Goal: Task Accomplishment & Management: Manage account settings

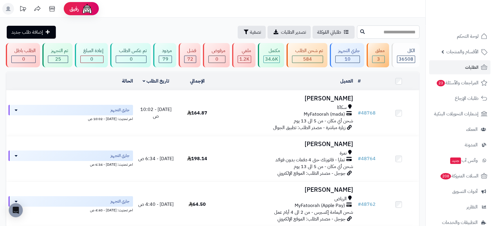
click at [397, 32] on input "text" at bounding box center [388, 31] width 63 height 13
paste input "*****"
type input "*****"
click at [360, 32] on icon at bounding box center [362, 31] width 5 height 5
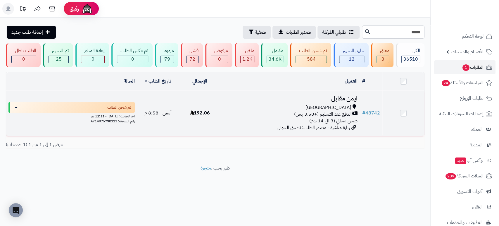
click at [341, 97] on h3 "ايمن مقابل" at bounding box center [290, 98] width 134 height 7
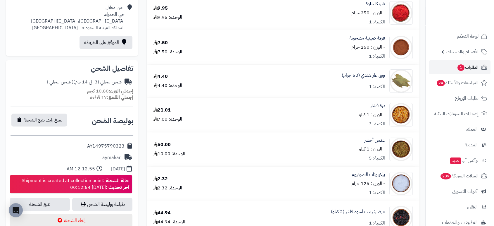
scroll to position [197, 0]
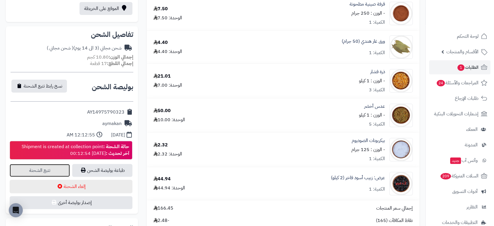
click at [53, 170] on link "تتبع الشحنة" at bounding box center [40, 170] width 60 height 13
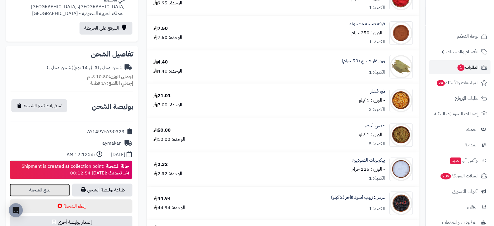
scroll to position [270, 0]
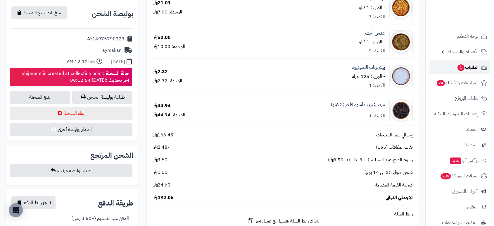
click at [474, 62] on link "الطلبات 1" at bounding box center [459, 67] width 61 height 14
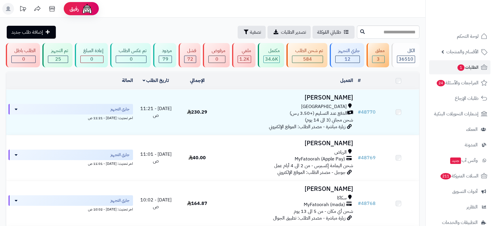
click at [407, 29] on input "text" at bounding box center [388, 31] width 63 height 13
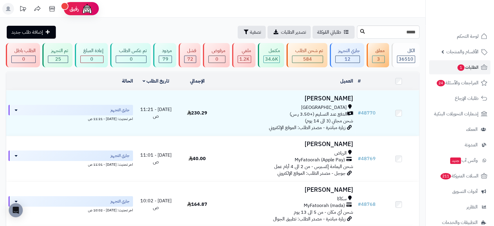
type input "*****"
click at [360, 31] on icon at bounding box center [362, 31] width 5 height 5
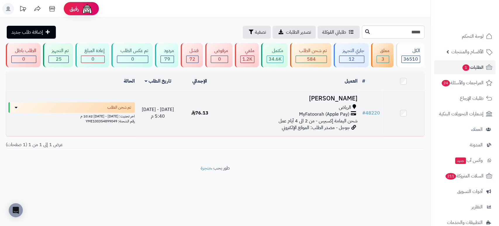
click at [331, 97] on h3 "[PERSON_NAME]" at bounding box center [290, 98] width 134 height 7
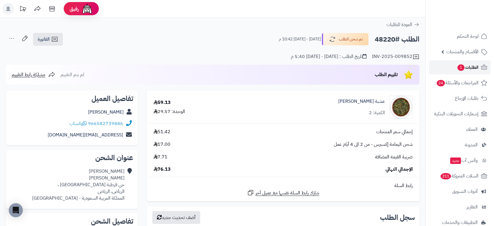
click at [475, 64] on span "الطلبات 1" at bounding box center [468, 67] width 22 height 8
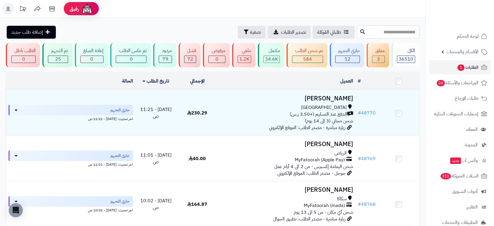
click at [386, 31] on input "text" at bounding box center [388, 31] width 63 height 13
type input "*****"
click at [360, 31] on icon at bounding box center [362, 31] width 5 height 5
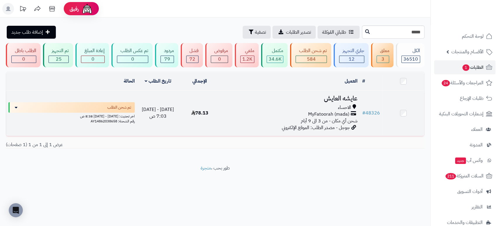
click at [330, 95] on h3 "عايشه العايش" at bounding box center [290, 98] width 134 height 7
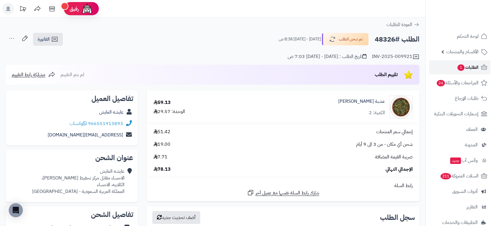
click at [479, 65] on link "الطلبات 1" at bounding box center [459, 67] width 61 height 14
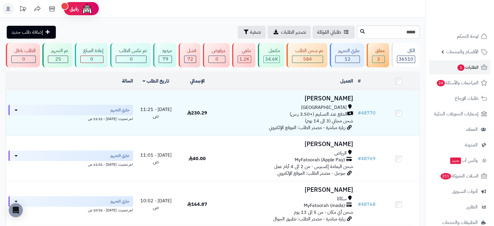
type input "*****"
click at [360, 33] on icon at bounding box center [362, 31] width 5 height 5
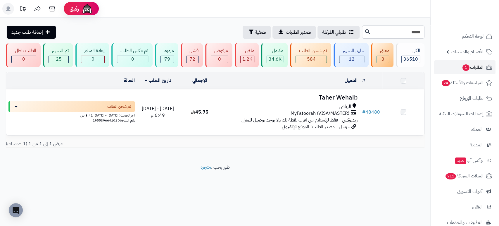
click at [328, 95] on h3 "Taher Wehaib" at bounding box center [290, 97] width 134 height 7
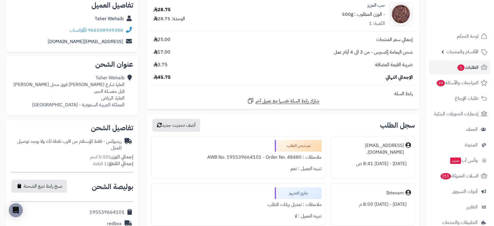
scroll to position [92, 0]
click at [468, 65] on span "الطلبات 1" at bounding box center [468, 67] width 22 height 8
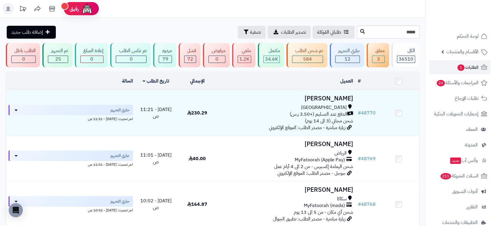
type input "*****"
click at [360, 33] on icon at bounding box center [362, 31] width 5 height 5
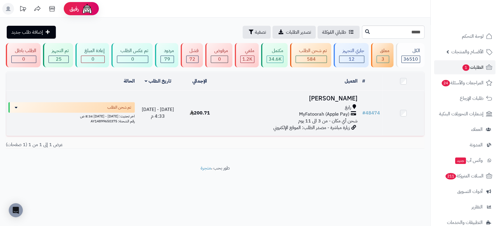
click at [335, 95] on h3 "[PERSON_NAME]" at bounding box center [290, 98] width 134 height 7
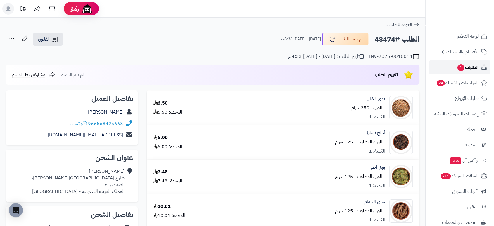
click at [470, 68] on span "الطلبات 1" at bounding box center [468, 67] width 22 height 8
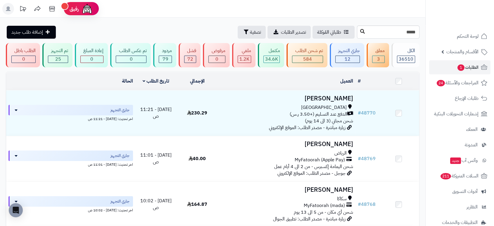
type input "*****"
click at [358, 34] on button at bounding box center [362, 31] width 9 height 11
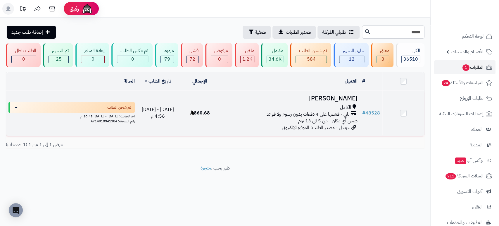
click at [332, 96] on h3 "mansoor sulmi" at bounding box center [290, 98] width 134 height 7
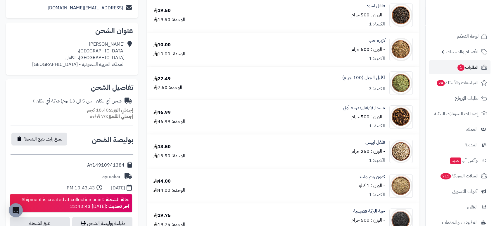
scroll to position [129, 0]
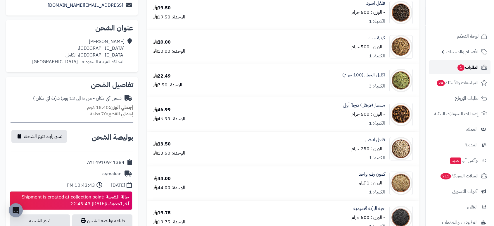
click at [480, 65] on icon at bounding box center [483, 67] width 7 height 7
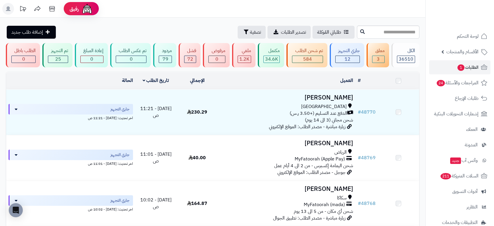
click at [414, 28] on input "text" at bounding box center [388, 31] width 63 height 13
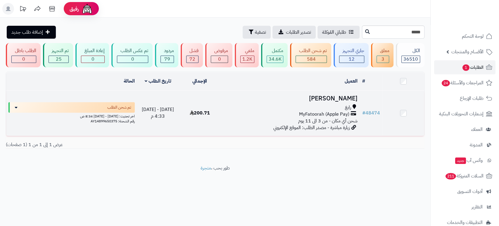
click at [326, 95] on h3 "[PERSON_NAME]" at bounding box center [290, 98] width 134 height 7
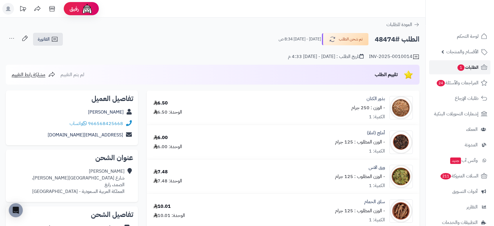
click at [462, 65] on span "1" at bounding box center [460, 67] width 7 height 7
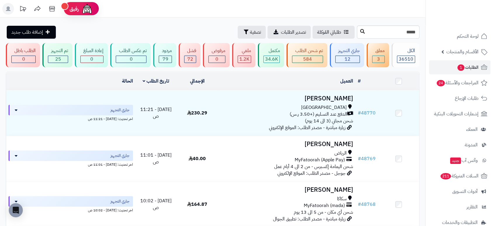
type input "*****"
click at [360, 30] on icon at bounding box center [362, 31] width 5 height 5
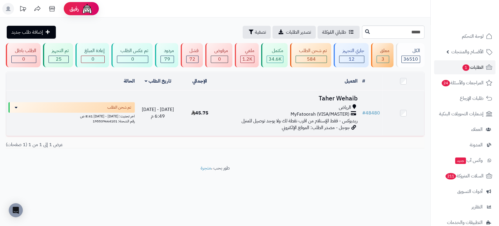
click at [327, 95] on h3 "Taher Wehaib" at bounding box center [290, 98] width 134 height 7
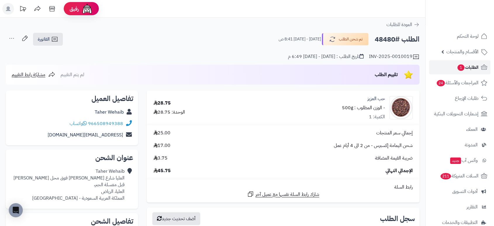
click at [463, 68] on span "1" at bounding box center [460, 67] width 7 height 6
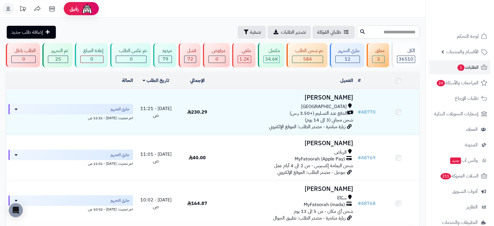
click at [409, 34] on input "text" at bounding box center [388, 31] width 63 height 13
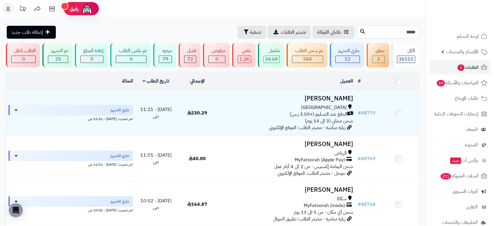
type input "*****"
click at [360, 31] on icon at bounding box center [362, 31] width 5 height 5
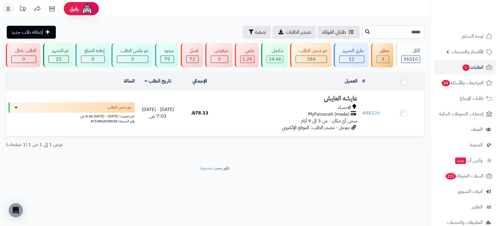
drag, startPoint x: 382, startPoint y: 30, endPoint x: 437, endPoint y: 27, distance: 54.8
click at [437, 27] on div "رفيق ! الطلبات معالجة مكتمل إرجاع المنتجات العملاء المتواجدون الان 49650 عملاء …" at bounding box center [249, 113] width 499 height 226
type input "*****"
click at [363, 35] on button at bounding box center [367, 31] width 9 height 11
drag, startPoint x: 397, startPoint y: 32, endPoint x: 443, endPoint y: 25, distance: 46.4
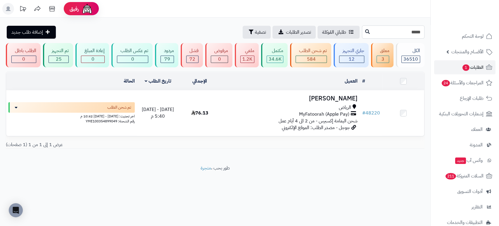
click at [443, 25] on div "رفيق ! الطلبات معالجة مكتمل إرجاع المنتجات العملاء المتواجدون الان 49650 عملاء …" at bounding box center [249, 113] width 499 height 226
type input "*****"
click at [365, 32] on icon at bounding box center [367, 31] width 5 height 5
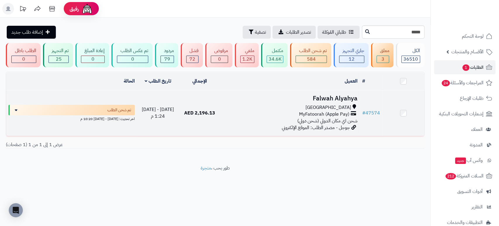
click at [319, 96] on h3 "Falwah Alyahya" at bounding box center [290, 98] width 134 height 7
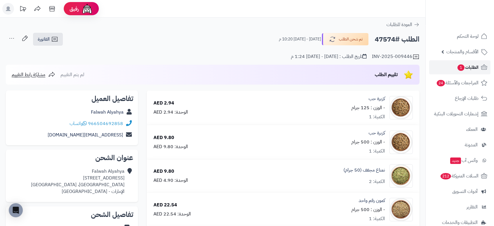
click at [466, 69] on span "الطلبات 1" at bounding box center [468, 67] width 22 height 8
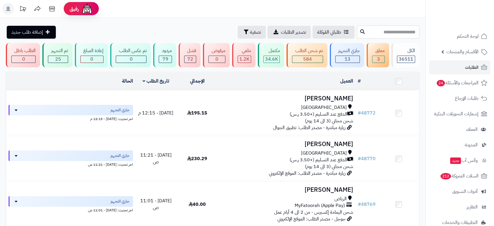
click at [405, 33] on input "text" at bounding box center [388, 31] width 63 height 13
type input "*****"
click at [360, 30] on icon at bounding box center [362, 31] width 5 height 5
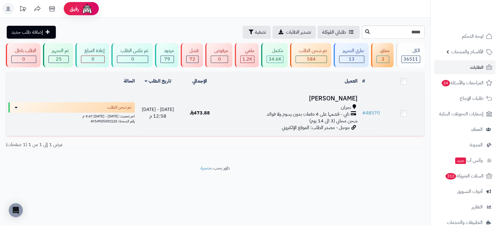
click at [343, 97] on h3 "[PERSON_NAME]" at bounding box center [290, 98] width 134 height 7
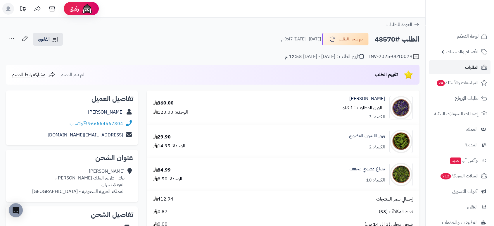
scroll to position [197, 0]
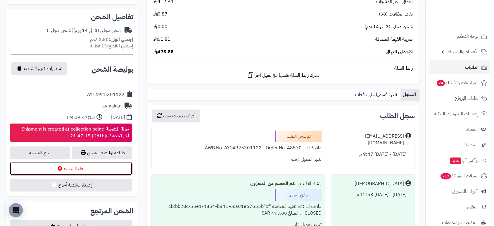
click at [94, 168] on button "إلغاء الشحنة" at bounding box center [71, 168] width 123 height 13
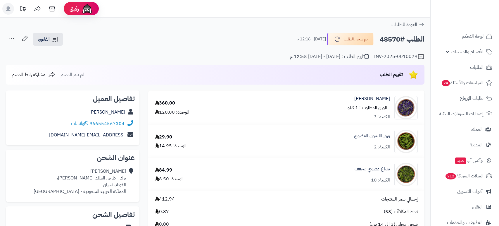
scroll to position [198, 0]
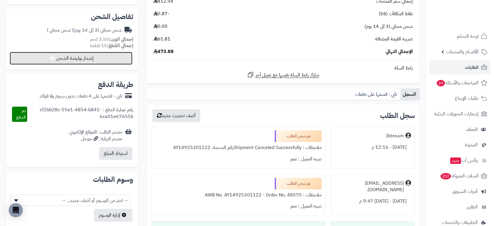
click at [79, 56] on button "إصدار بوليصة الشحن" at bounding box center [71, 58] width 123 height 13
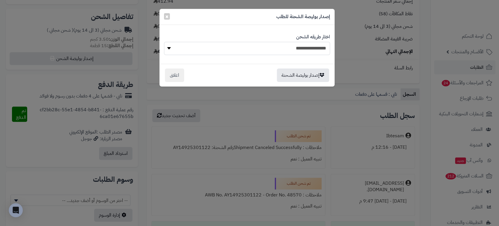
click at [316, 44] on select "**********" at bounding box center [247, 48] width 166 height 13
select select "*******"
click at [164, 42] on select "**********" at bounding box center [247, 48] width 166 height 13
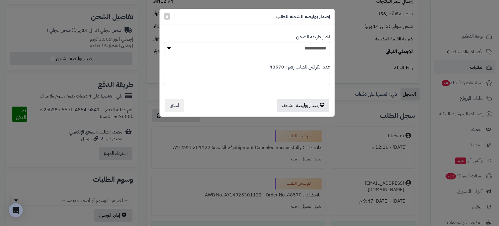
drag, startPoint x: 319, startPoint y: 81, endPoint x: 334, endPoint y: 79, distance: 15.3
click at [334, 79] on div "**********" at bounding box center [246, 63] width 175 height 108
type input "*"
click at [318, 105] on button "إصدار بوليصة الشحنة" at bounding box center [303, 104] width 52 height 13
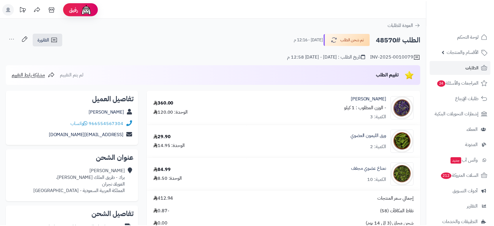
scroll to position [198, 0]
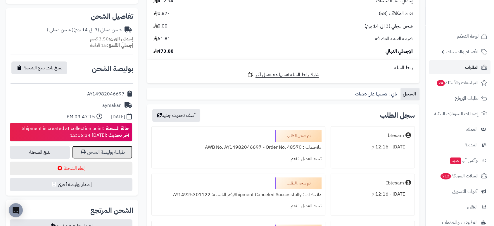
click at [120, 151] on link "طباعة بوليصة الشحن" at bounding box center [102, 152] width 60 height 13
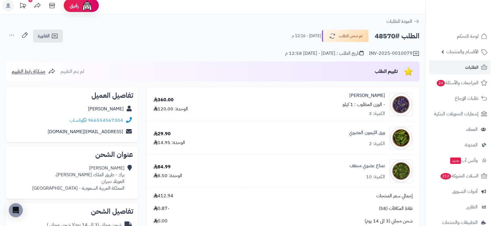
scroll to position [0, 0]
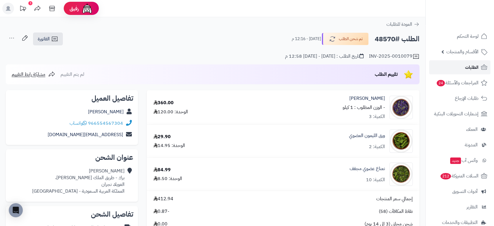
click at [467, 65] on span "الطلبات" at bounding box center [471, 67] width 13 height 8
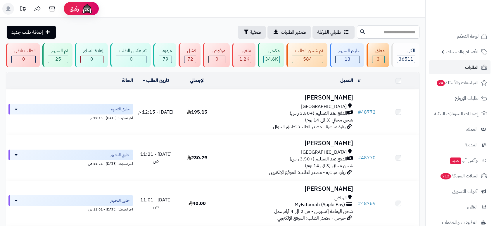
drag, startPoint x: 0, startPoint y: 0, endPoint x: 397, endPoint y: 27, distance: 398.4
click at [397, 27] on input "text" at bounding box center [388, 31] width 63 height 13
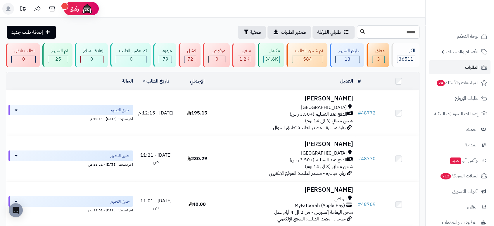
type input "*****"
click at [360, 31] on icon at bounding box center [362, 31] width 5 height 5
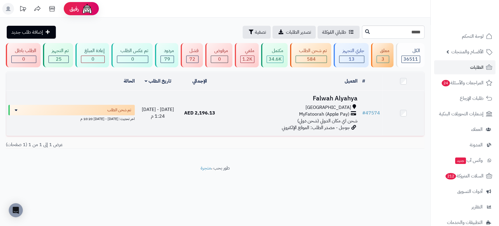
click at [325, 95] on h3 "Falwah Alyahya" at bounding box center [290, 98] width 134 height 7
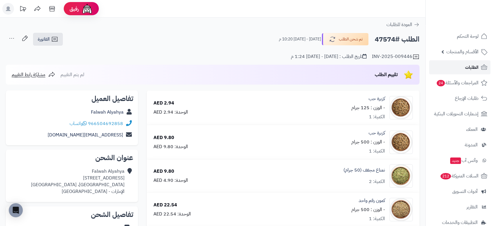
click at [470, 67] on span "الطلبات" at bounding box center [471, 67] width 13 height 8
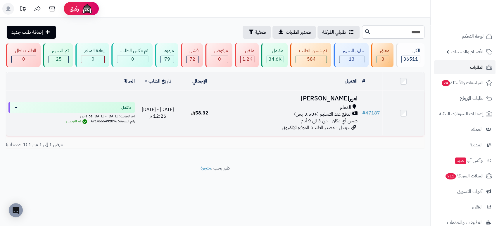
click at [335, 100] on h3 "اميره عباس" at bounding box center [290, 98] width 134 height 7
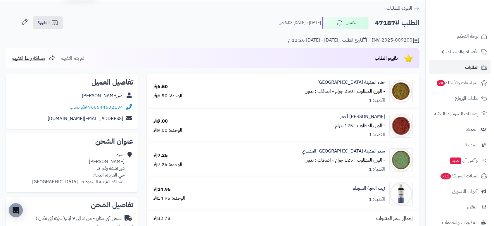
scroll to position [48, 0]
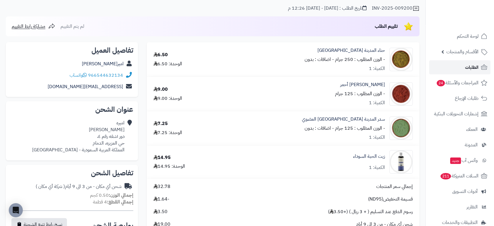
click at [472, 66] on span "الطلبات" at bounding box center [471, 67] width 13 height 8
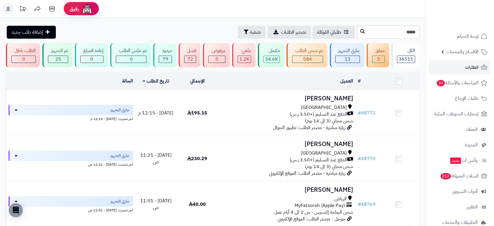
type input "*****"
click at [360, 31] on icon at bounding box center [362, 31] width 5 height 5
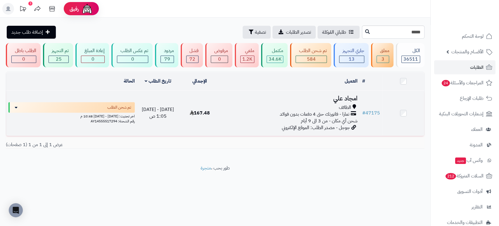
click at [338, 97] on h3 "امجاد علي" at bounding box center [290, 98] width 134 height 7
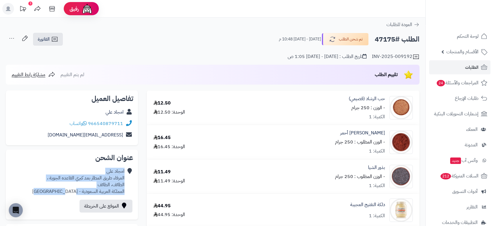
drag, startPoint x: 125, startPoint y: 170, endPoint x: 47, endPoint y: 191, distance: 80.0
click at [47, 191] on div "امجاد علي العرفاء طريق المطار بعد كبري القاعده الجوية ، [GEOGRAPHIC_DATA]، الطا…" at bounding box center [72, 180] width 123 height 31
copy div "امجاد علي العرفاء طريق المطار بعد كبري القاعده الجوية ، [GEOGRAPHIC_DATA]، الطا…"
drag, startPoint x: 56, startPoint y: 121, endPoint x: 127, endPoint y: 123, distance: 70.5
click at [127, 123] on div "966540879711 واتساب" at bounding box center [72, 123] width 123 height 11
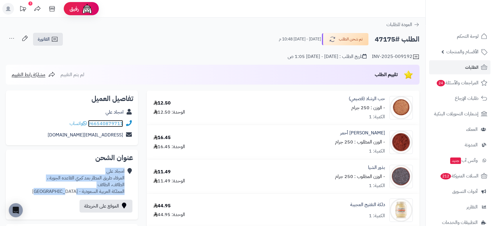
copy div "966540879711 واتساب"
drag, startPoint x: 394, startPoint y: 43, endPoint x: 373, endPoint y: 39, distance: 21.7
click at [373, 39] on div "الطلب #47175 تم شحن الطلب [DATE] - [DATE] 10:48 م" at bounding box center [347, 39] width 146 height 12
copy h2 "47175"
